Goal: Task Accomplishment & Management: Use online tool/utility

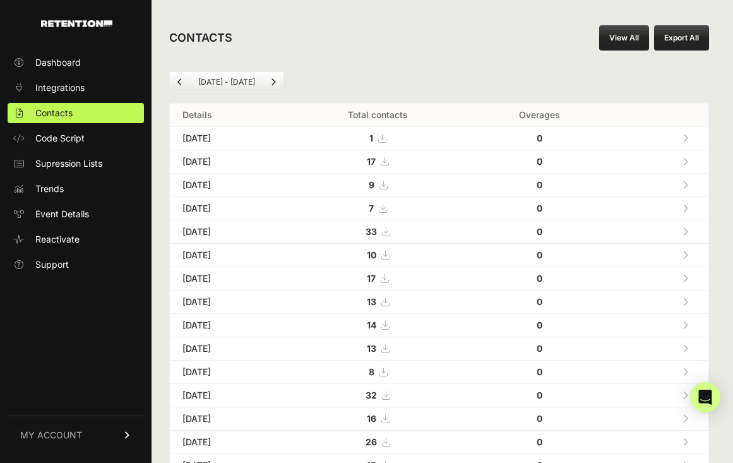
click at [620, 37] on link "View All" at bounding box center [624, 37] width 50 height 25
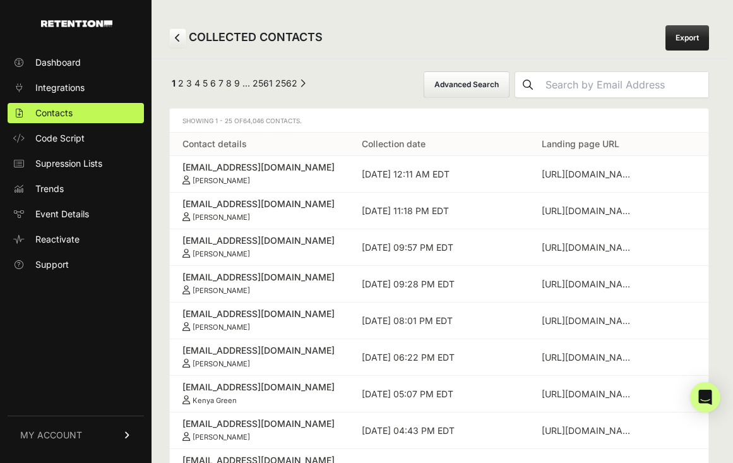
click at [509, 86] on button "Advanced Search" at bounding box center [466, 84] width 86 height 27
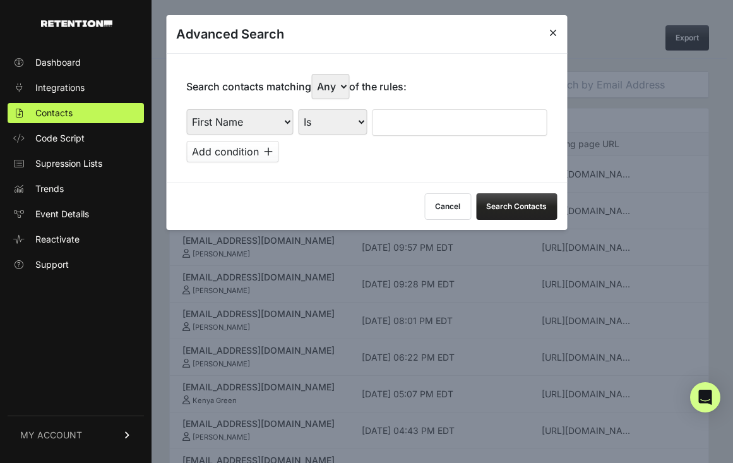
click at [266, 124] on select "First Name Last Name State City Email Email Domain Landing Domain Landing Page …" at bounding box center [239, 121] width 107 height 25
select select "file_date"
click at [186, 109] on select "First Name Last Name State City Email Email Domain Landing Domain Landing Page …" at bounding box center [239, 121] width 107 height 25
click at [317, 123] on select "Is on Is between" at bounding box center [333, 121] width 70 height 25
select select "is_between"
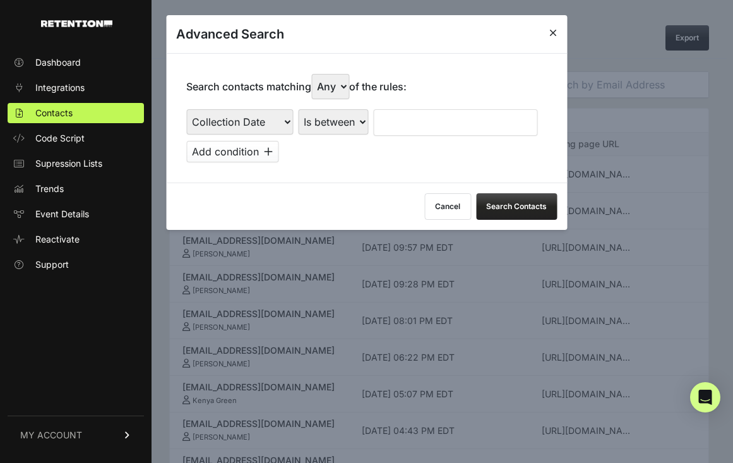
click at [298, 109] on select "Is on Is between" at bounding box center [333, 121] width 70 height 25
click at [401, 120] on input "text" at bounding box center [406, 122] width 67 height 27
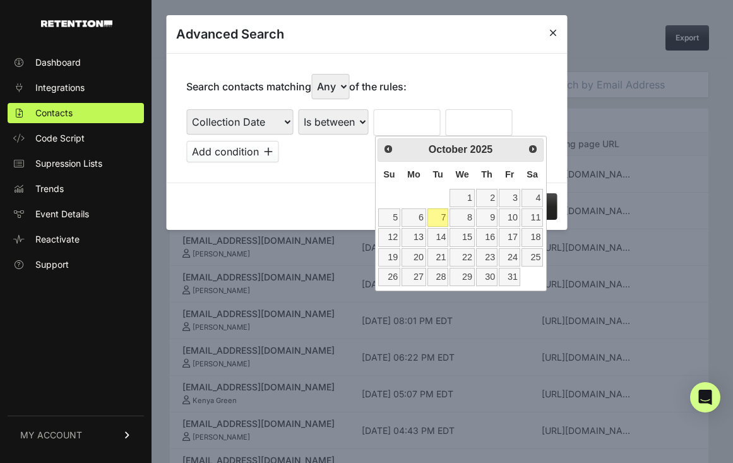
click at [384, 180] on th "Su" at bounding box center [388, 175] width 23 height 27
click at [386, 150] on span "Prev" at bounding box center [387, 148] width 10 height 10
click at [441, 257] on link "23" at bounding box center [437, 257] width 21 height 18
type input "09/23/2025"
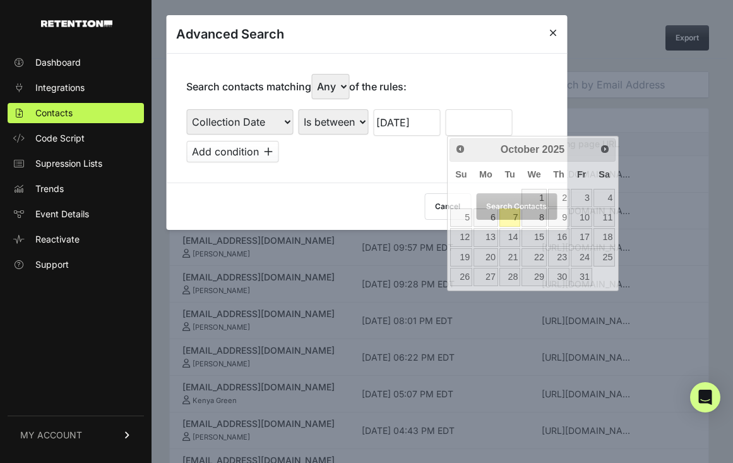
click at [476, 119] on input "text" at bounding box center [478, 122] width 67 height 27
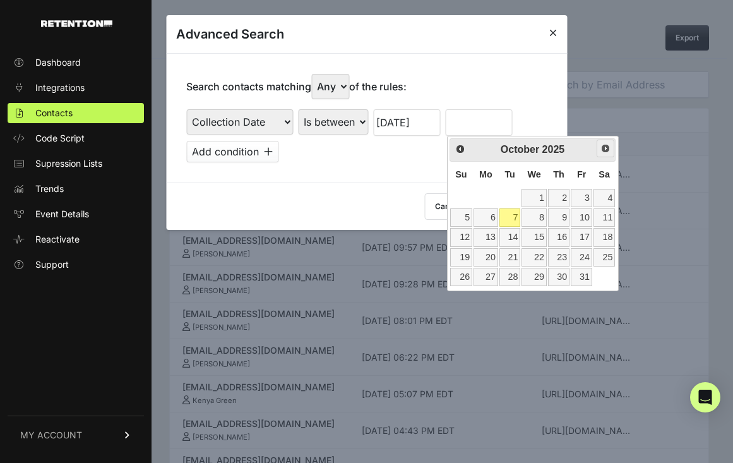
click at [606, 149] on span "Next" at bounding box center [605, 148] width 10 height 10
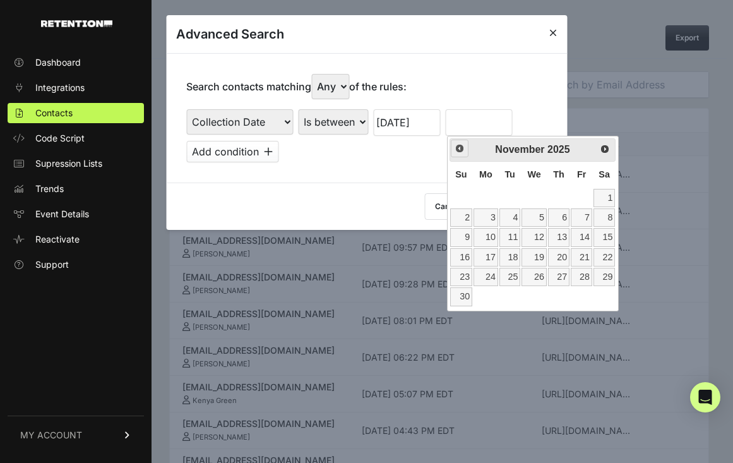
click at [458, 146] on span "Prev" at bounding box center [459, 148] width 10 height 10
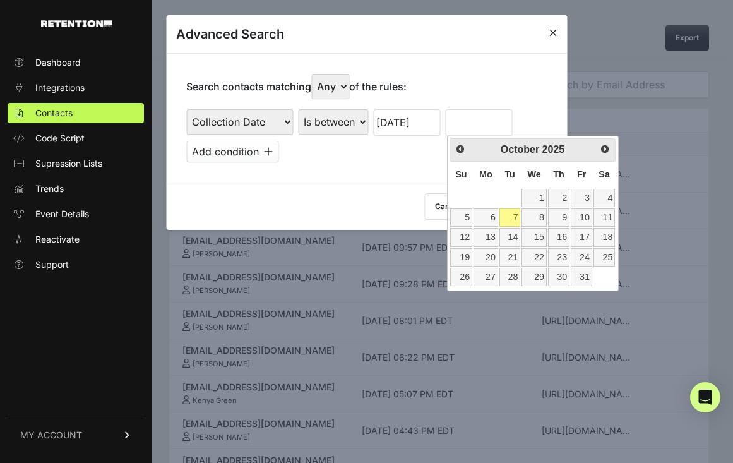
click at [513, 223] on link "7" at bounding box center [509, 217] width 21 height 18
type input "10/07/2025"
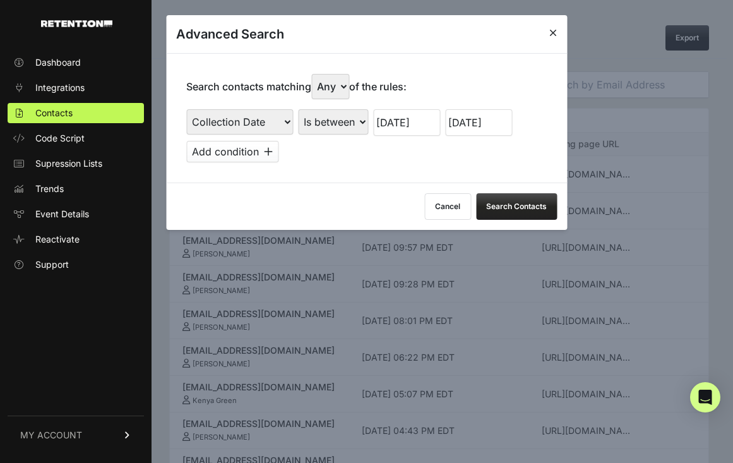
click at [511, 208] on button "Search Contacts" at bounding box center [516, 206] width 81 height 27
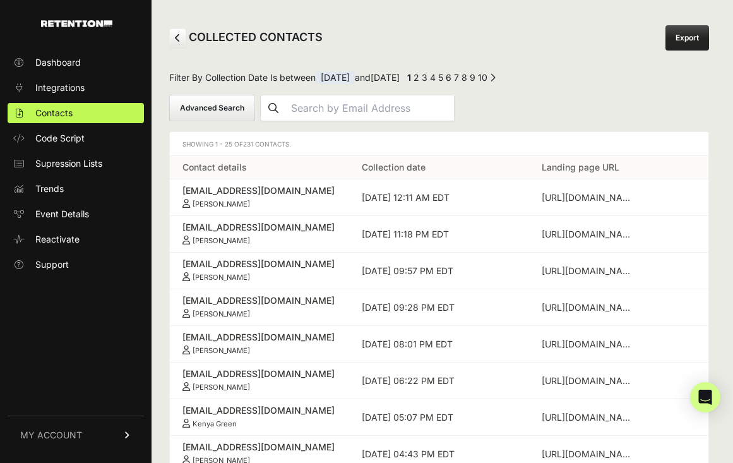
click at [696, 40] on link "Export" at bounding box center [687, 37] width 44 height 25
